Goal: Check status: Check status

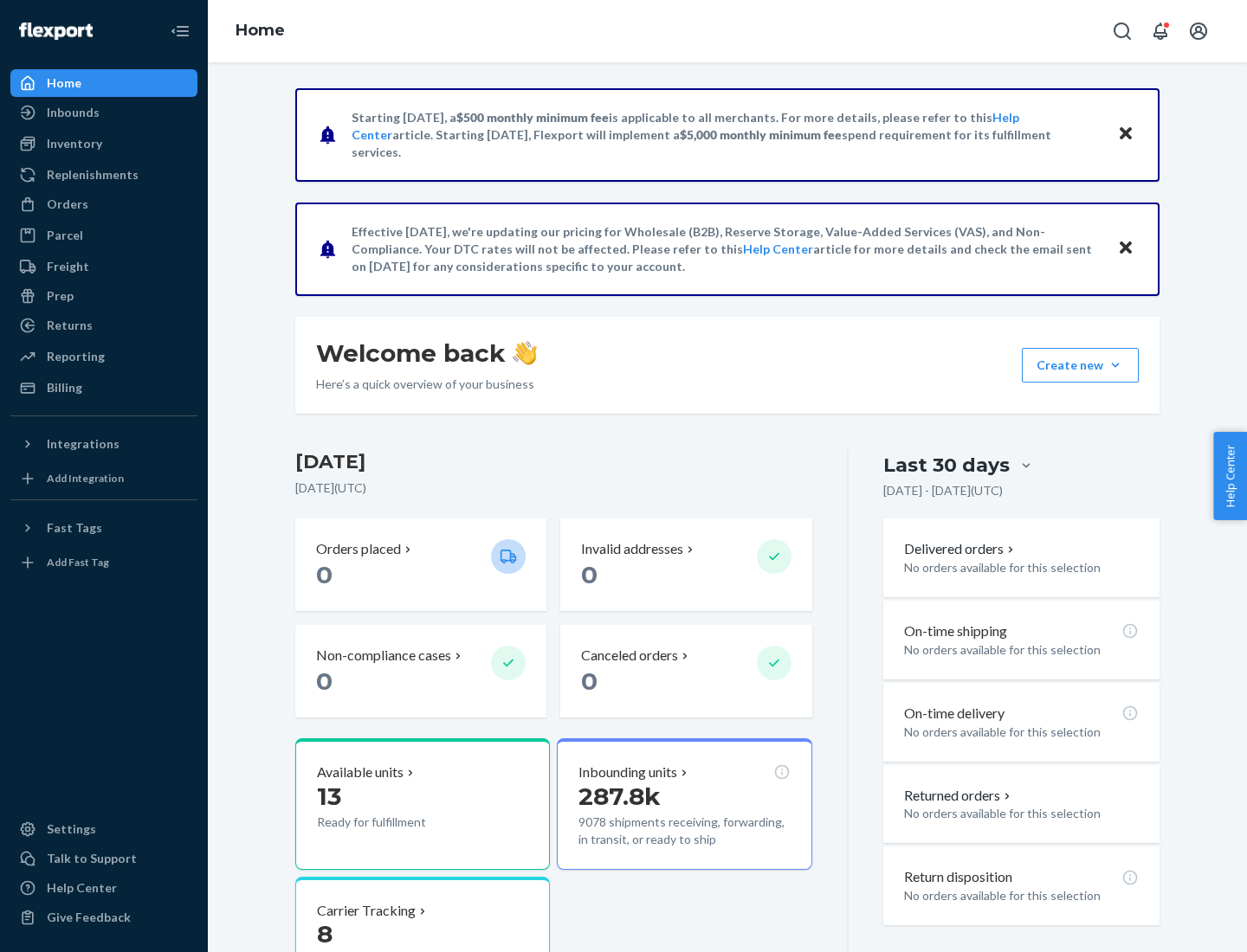
click at [1115, 366] on button "Create new Create new inbound Create new order Create new product" at bounding box center [1079, 366] width 117 height 34
click at [71, 112] on div "Inbounds" at bounding box center [72, 112] width 52 height 17
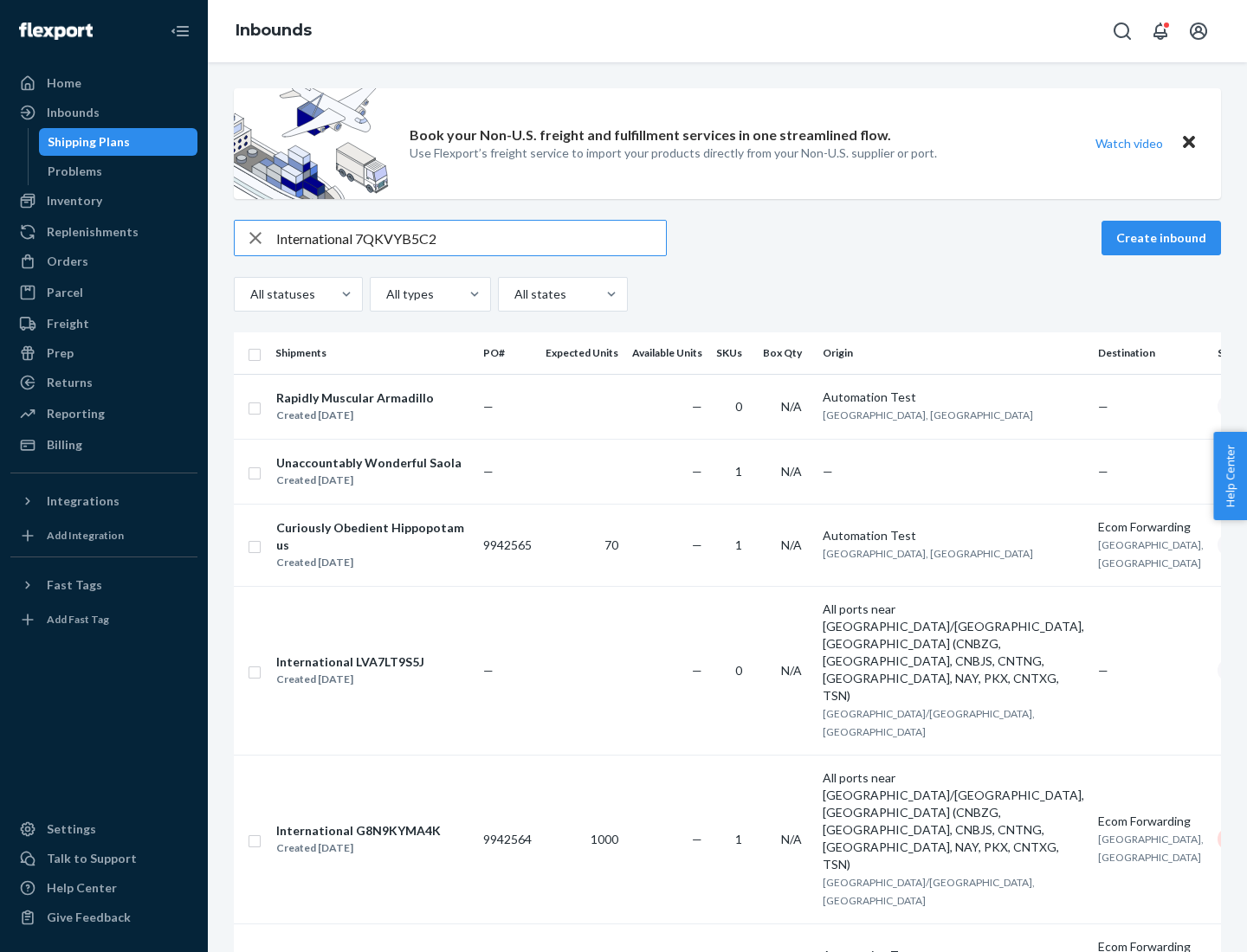
type input "International 7QKVYB5C29"
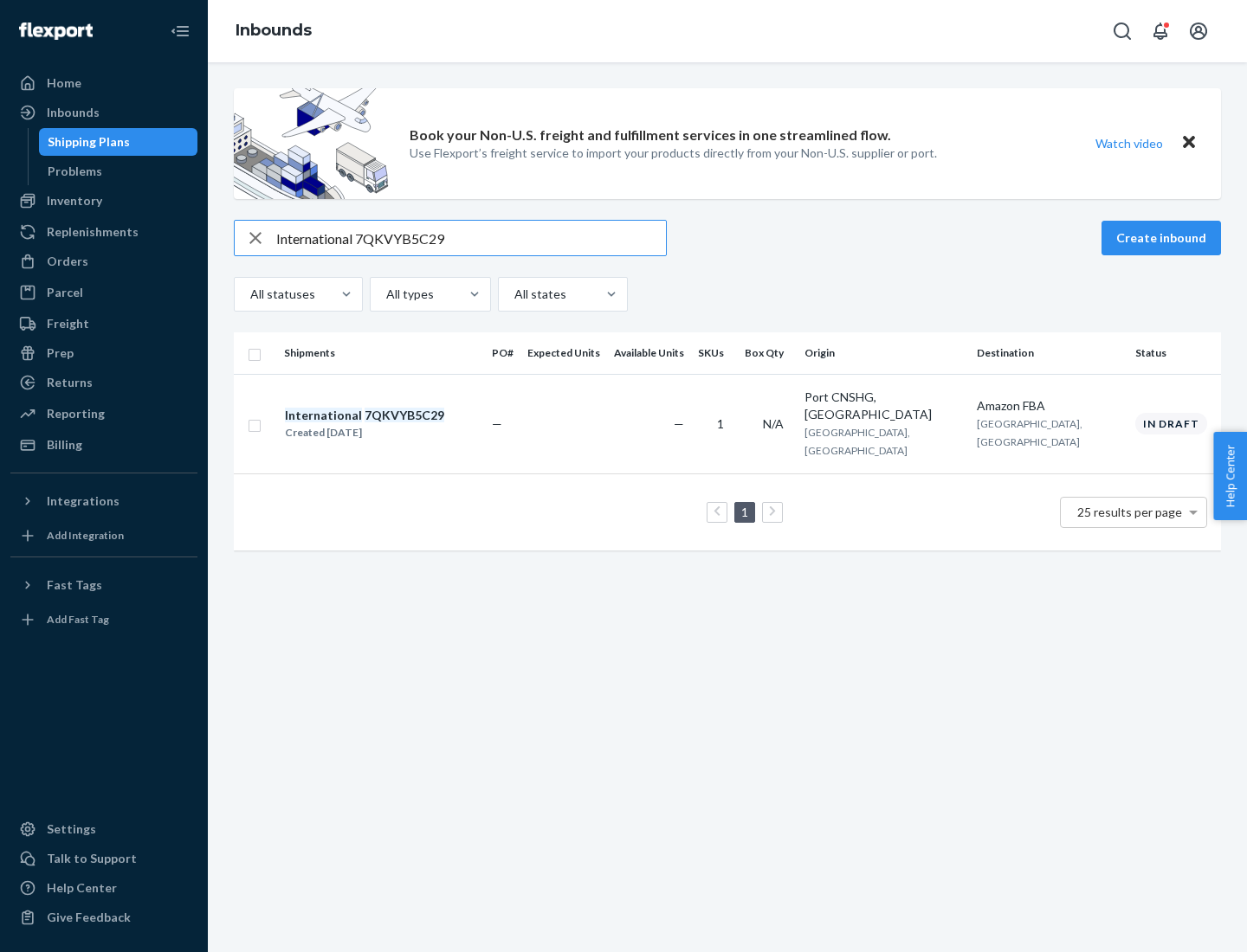
click at [394, 425] on div "Created [DATE]" at bounding box center [364, 433] width 159 height 17
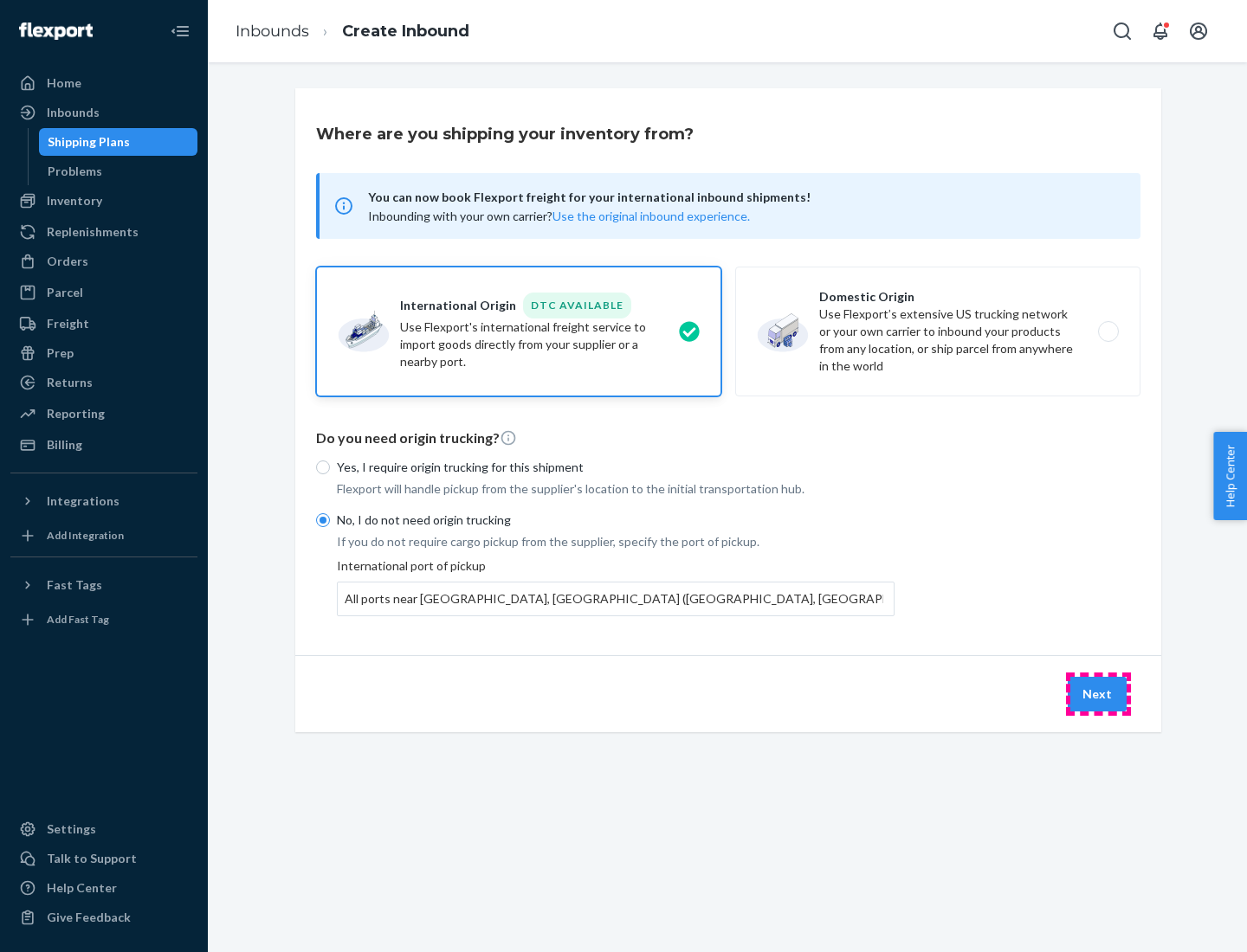
click at [1098, 693] on button "Next" at bounding box center [1097, 694] width 59 height 34
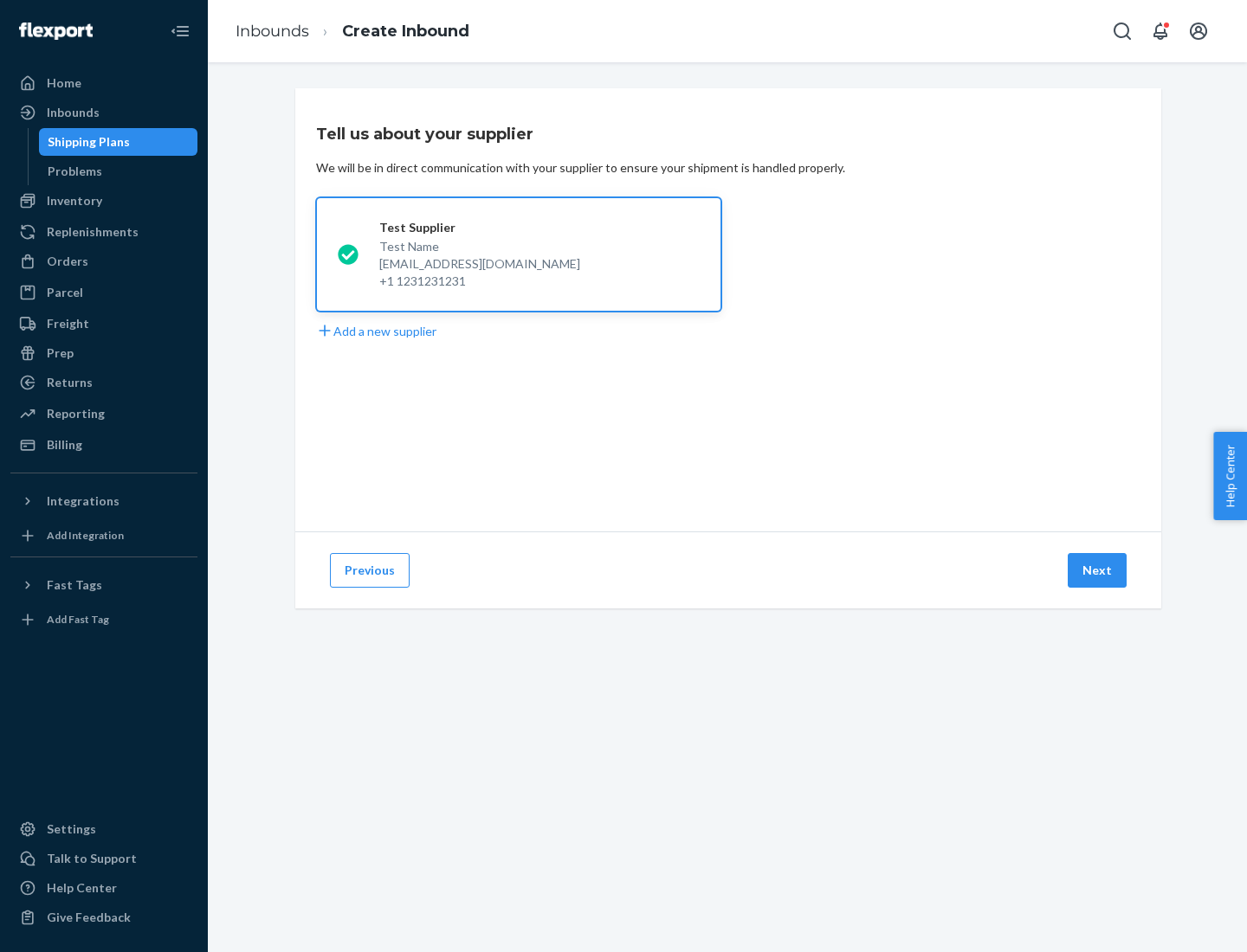
click at [1098, 570] on button "Next" at bounding box center [1097, 570] width 59 height 34
